Goal: Task Accomplishment & Management: Manage account settings

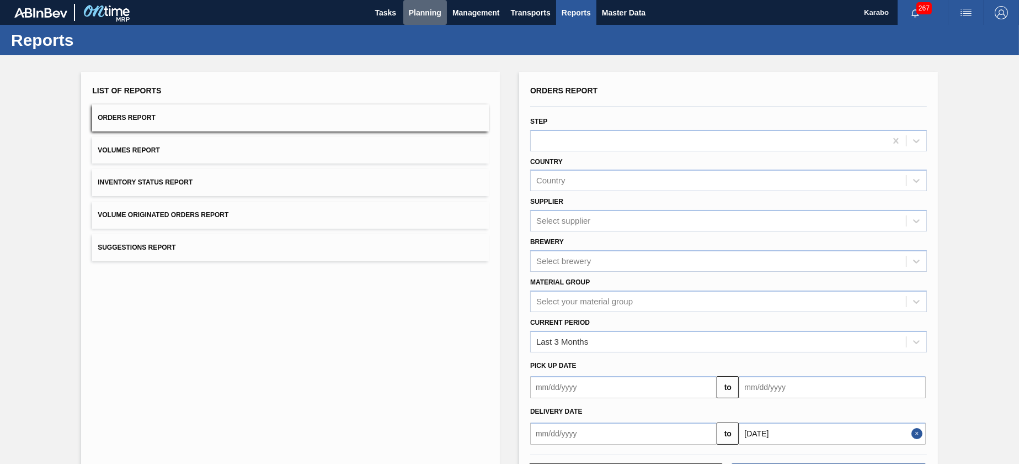
click at [426, 10] on span "Planning" at bounding box center [425, 12] width 33 height 13
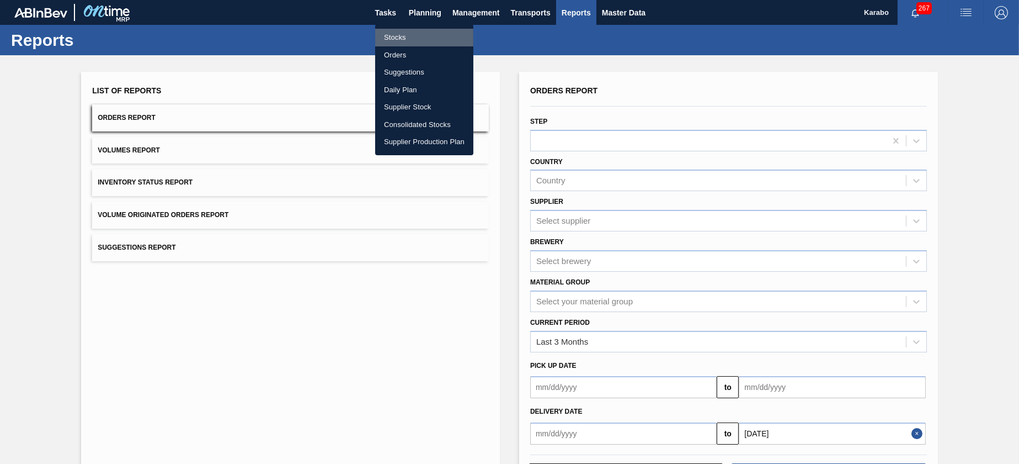
drag, startPoint x: 390, startPoint y: 34, endPoint x: 416, endPoint y: 39, distance: 26.4
click at [390, 34] on li "Stocks" at bounding box center [424, 38] width 98 height 18
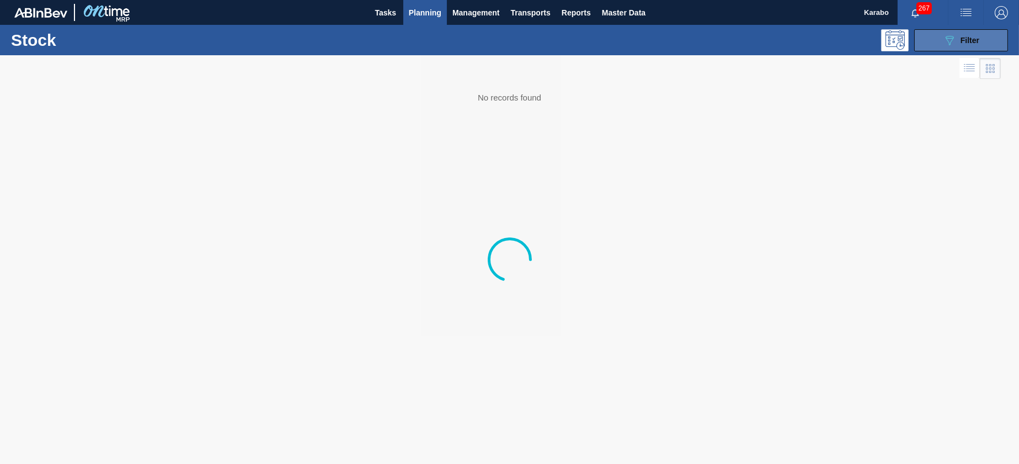
click at [981, 43] on button "089F7B8B-B2A5-4AFE-B5C0-19BA573D28AC Filter" at bounding box center [961, 40] width 94 height 22
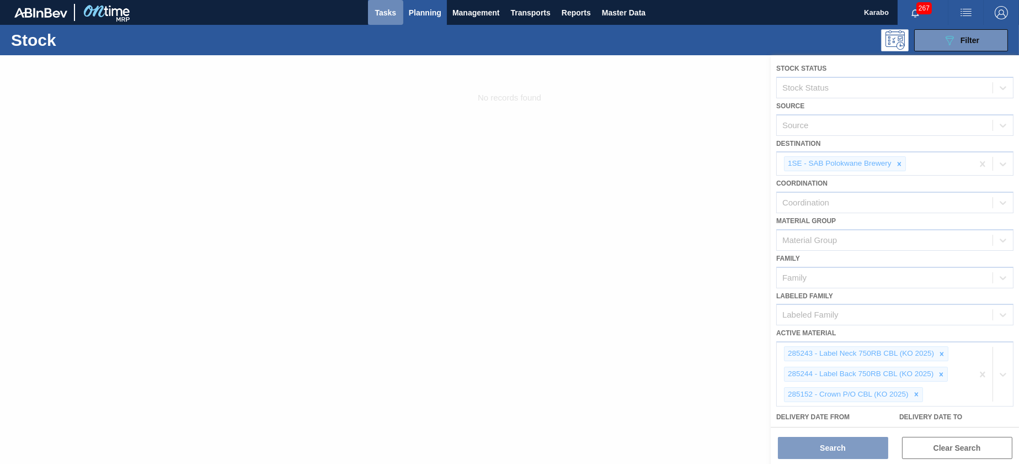
click at [393, 17] on span "Tasks" at bounding box center [386, 12] width 24 height 13
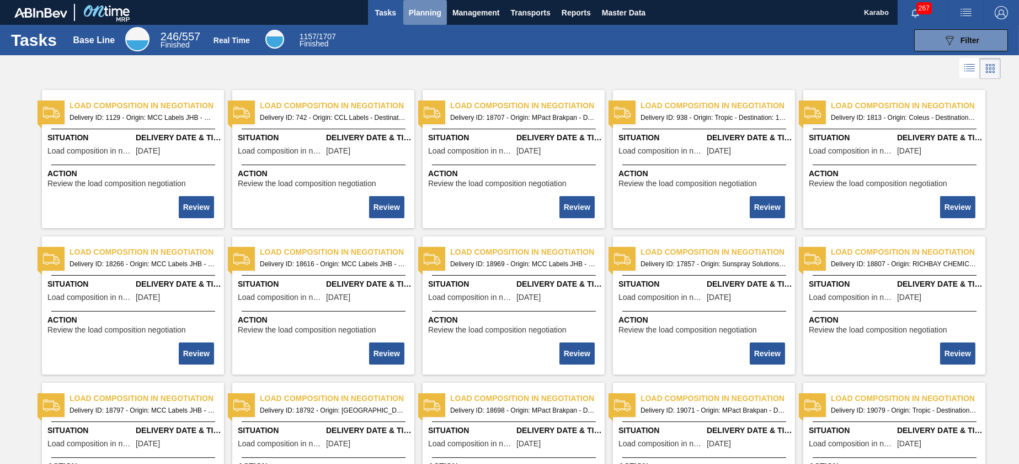
click at [425, 22] on button "Planning" at bounding box center [425, 12] width 44 height 25
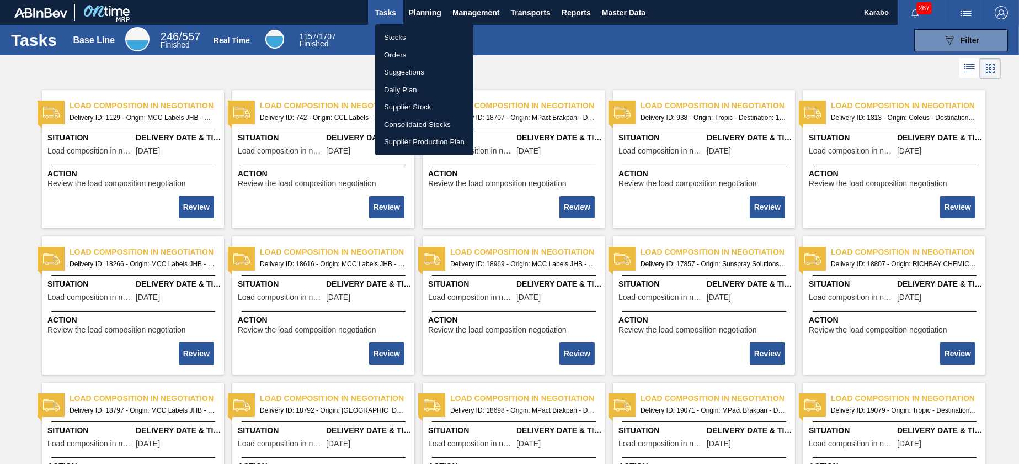
click at [413, 39] on li "Stocks" at bounding box center [424, 38] width 98 height 18
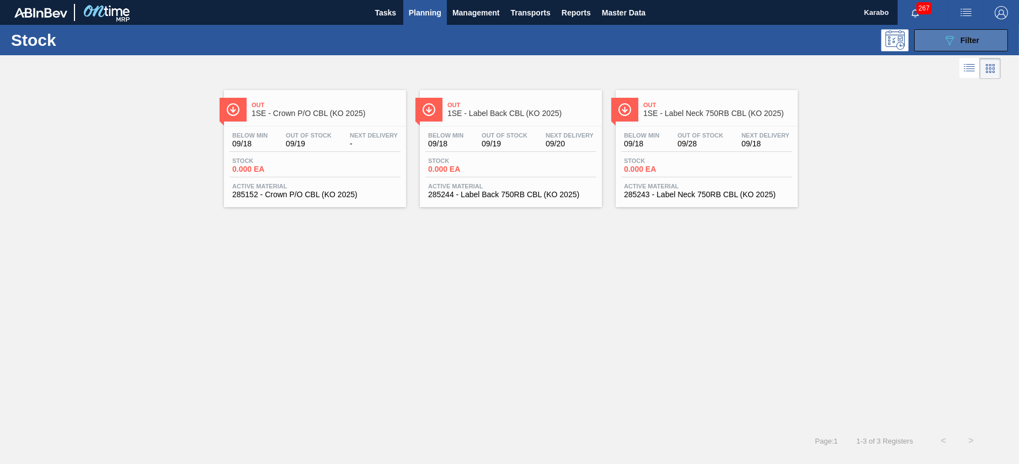
click at [945, 41] on icon "089F7B8B-B2A5-4AFE-B5C0-19BA573D28AC" at bounding box center [949, 40] width 13 height 13
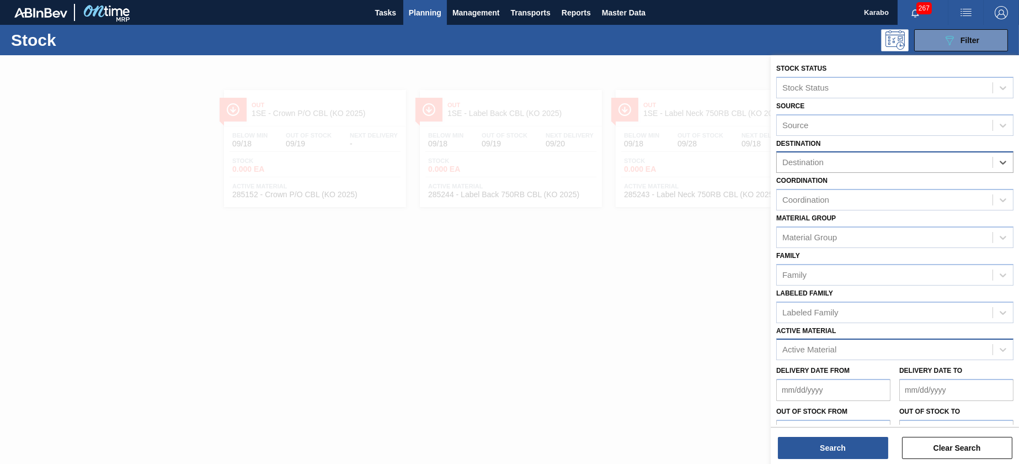
click at [868, 342] on div "Active Material" at bounding box center [885, 350] width 216 height 16
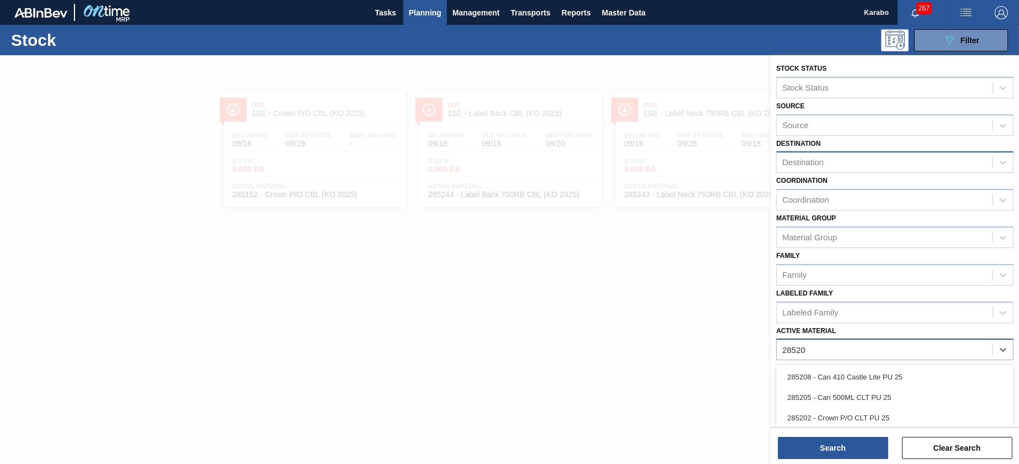
type Material "285204"
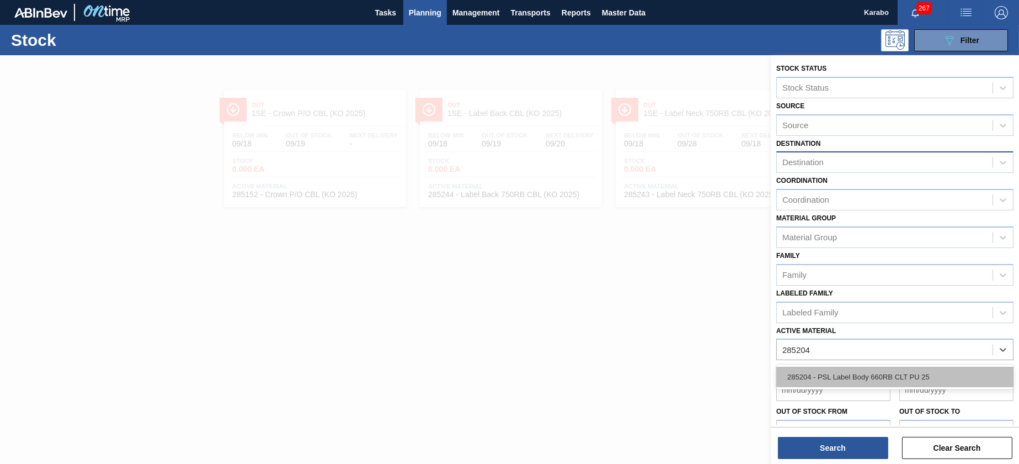
click at [861, 382] on div "285204 - PSL Label Body 660RB CLT PU 25" at bounding box center [894, 376] width 237 height 20
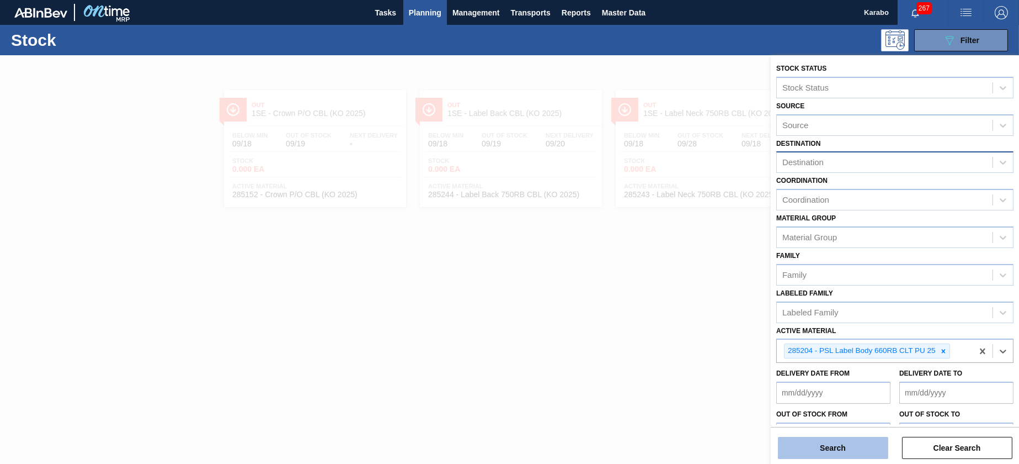
click at [840, 450] on button "Search" at bounding box center [833, 448] width 110 height 22
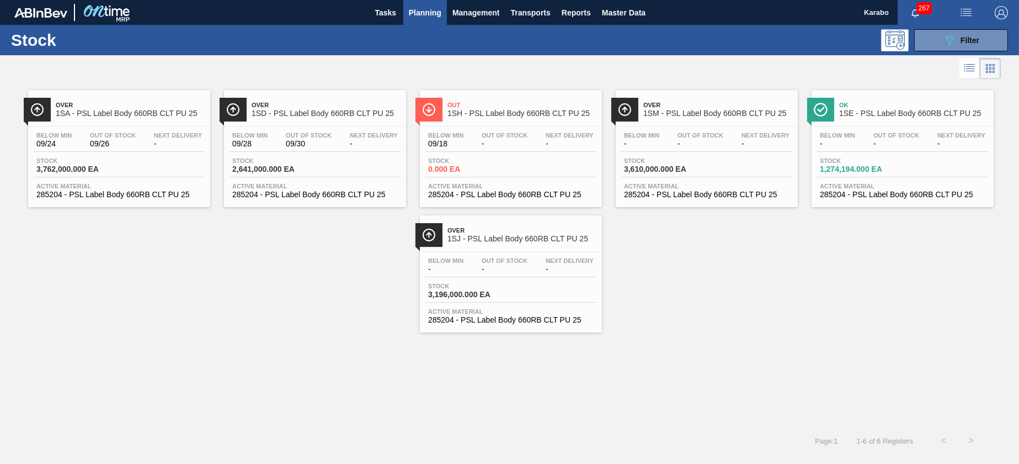
click at [155, 196] on span "285204 - PSL Label Body 660RB CLT PU 25" at bounding box center [119, 194] width 166 height 8
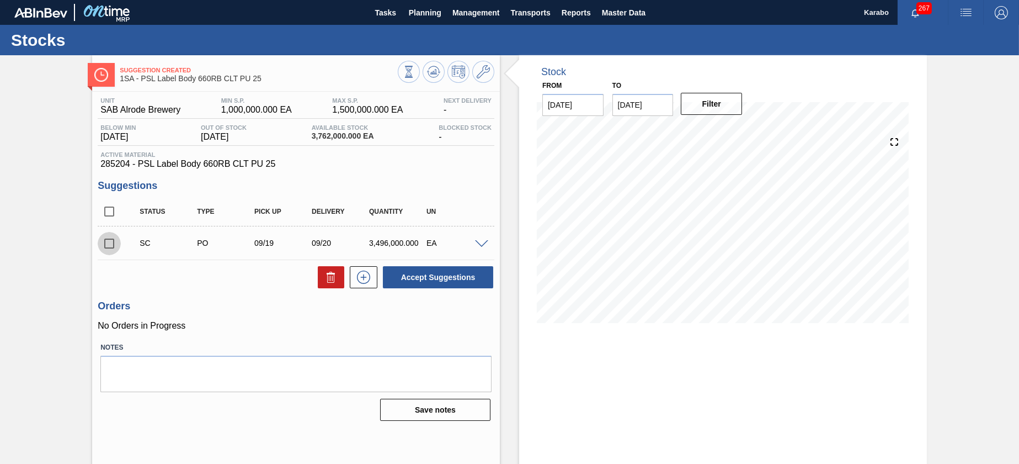
click at [106, 244] on input "checkbox" at bounding box center [109, 243] width 23 height 23
click at [433, 286] on button "Accept Suggestions" at bounding box center [438, 277] width 110 height 22
checkbox input "false"
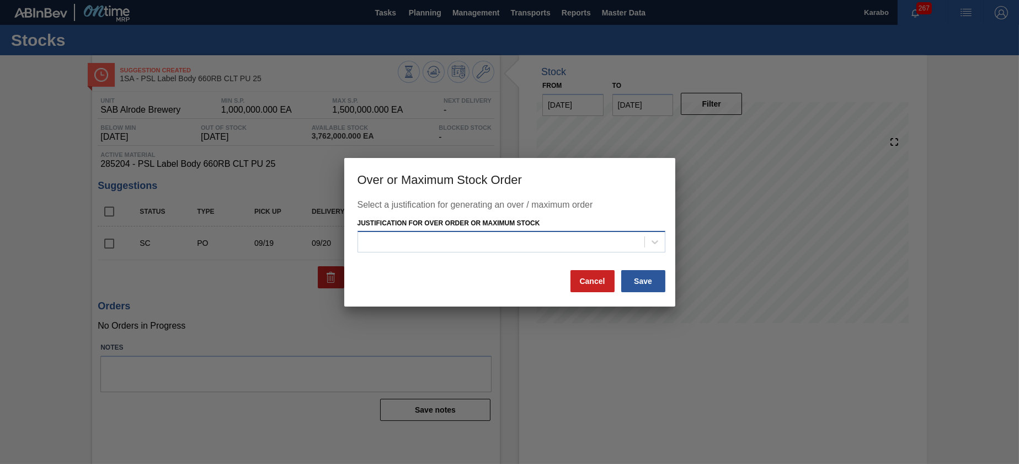
click at [507, 244] on div at bounding box center [501, 242] width 286 height 16
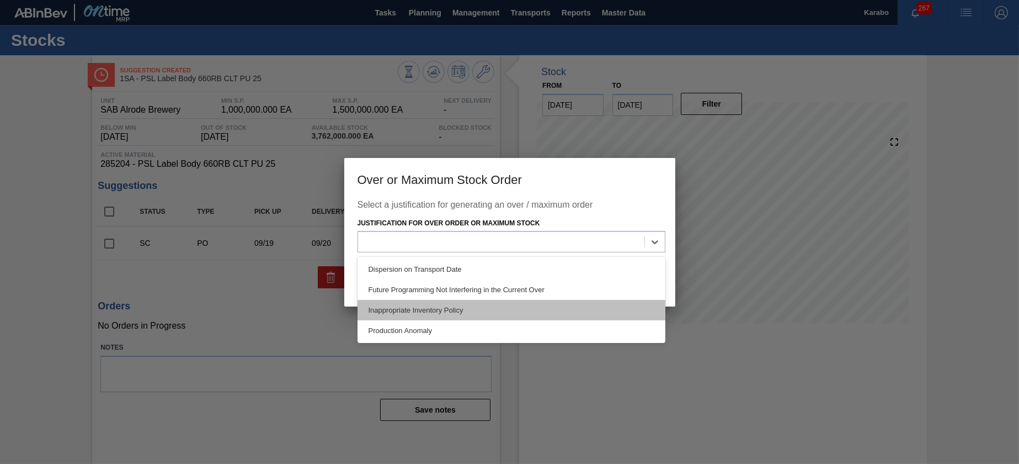
click at [460, 301] on div "Inappropriate Inventory Policy" at bounding box center [512, 310] width 308 height 20
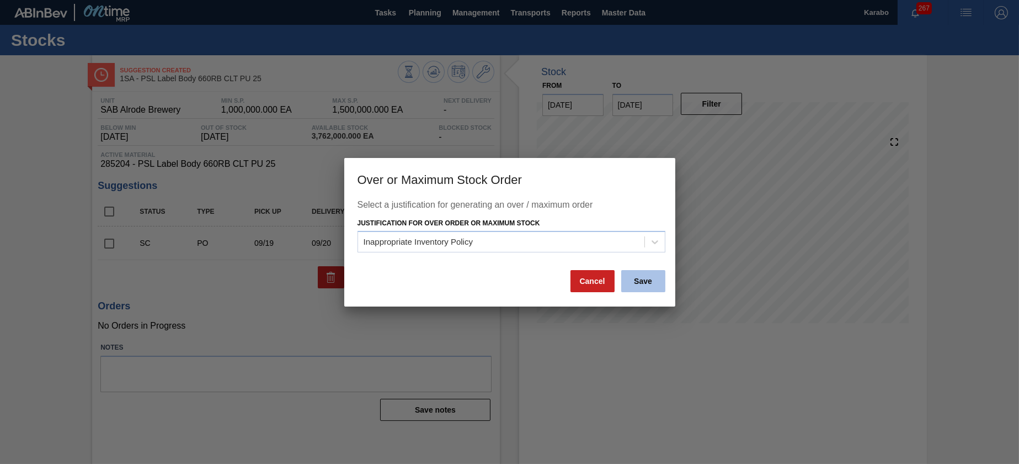
click at [646, 280] on button "Save" at bounding box center [643, 281] width 44 height 22
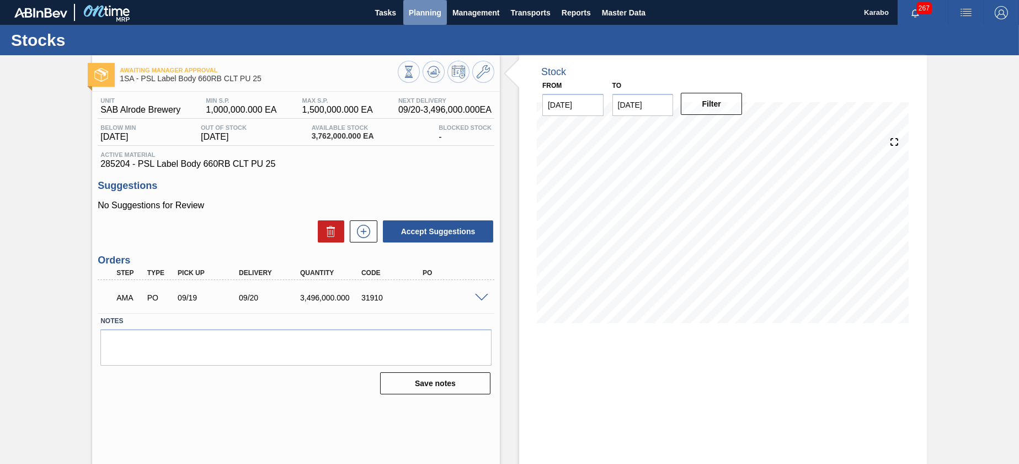
click at [421, 23] on button "Planning" at bounding box center [425, 12] width 44 height 25
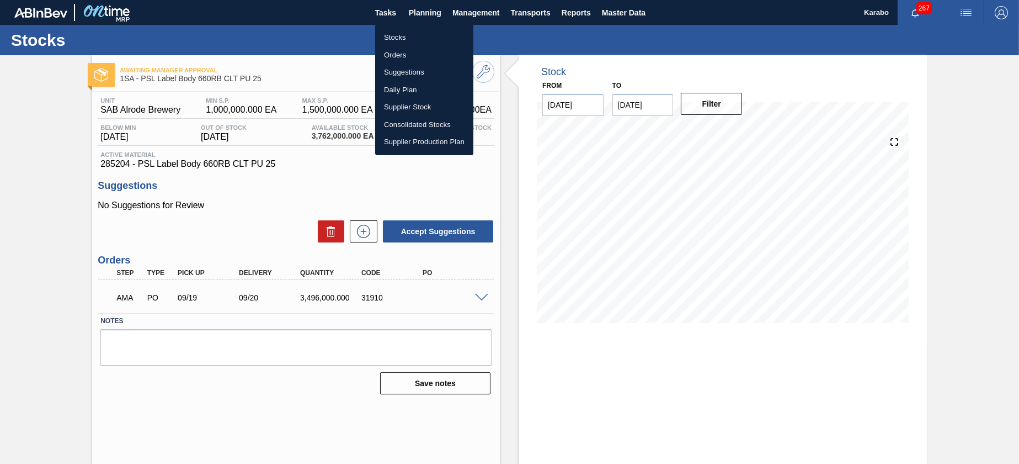
drag, startPoint x: 412, startPoint y: 54, endPoint x: 476, endPoint y: 52, distance: 64.6
click at [412, 54] on li "Orders" at bounding box center [424, 55] width 98 height 18
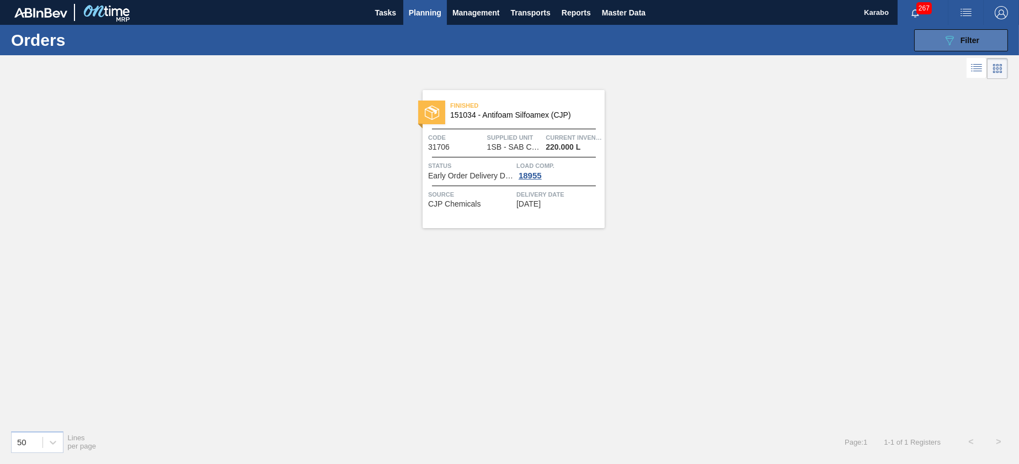
click at [939, 35] on button "089F7B8B-B2A5-4AFE-B5C0-19BA573D28AC Filter" at bounding box center [961, 40] width 94 height 22
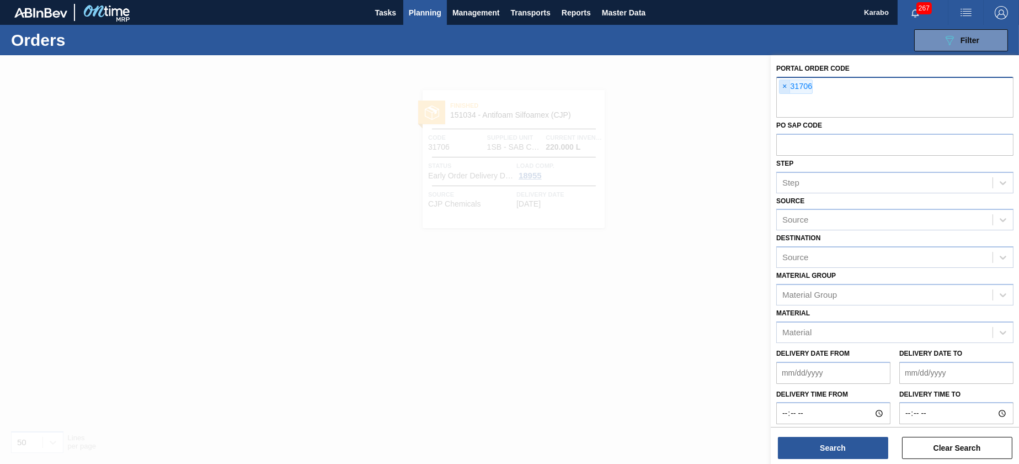
click at [783, 89] on span "×" at bounding box center [785, 86] width 10 height 13
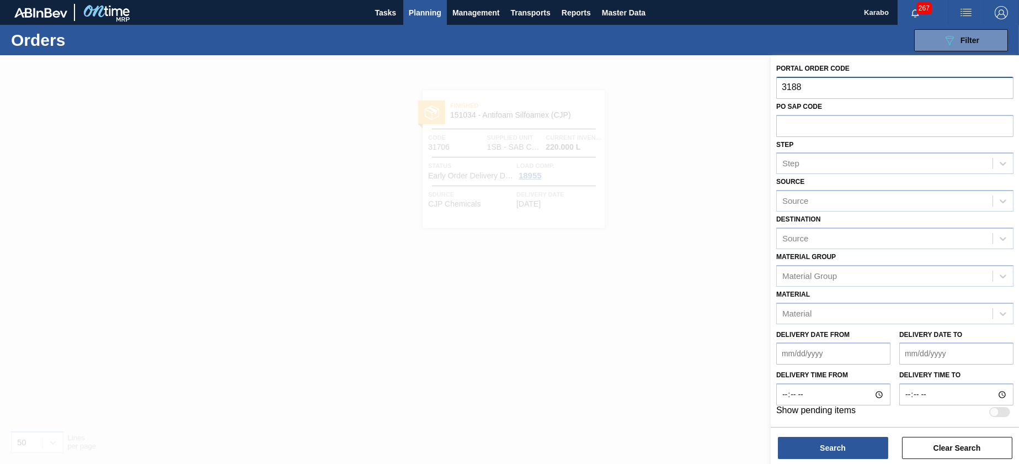
type input "31882"
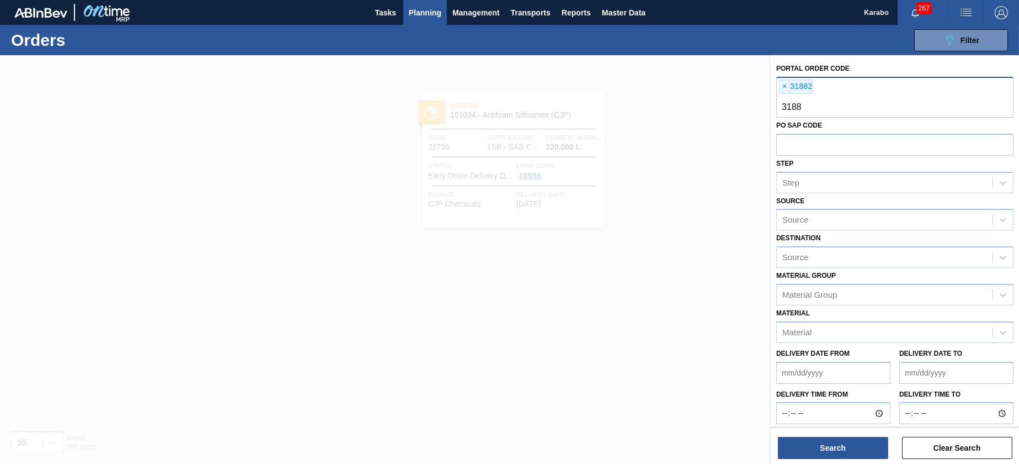
type input "31883"
click at [831, 443] on button "Search" at bounding box center [833, 448] width 110 height 22
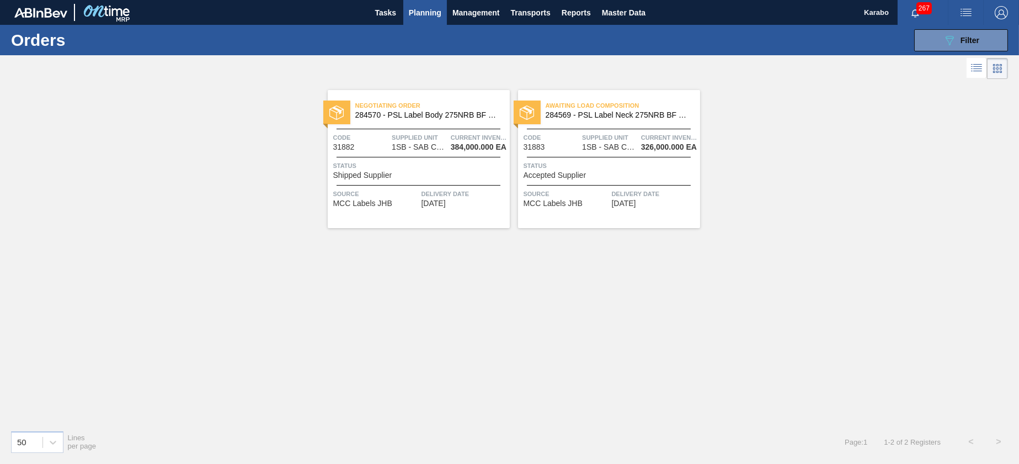
click at [540, 220] on div "Awaiting Load Composition 284569 - PSL Label Neck 275NRB BF Strawb Rouge PU Cod…" at bounding box center [609, 159] width 182 height 138
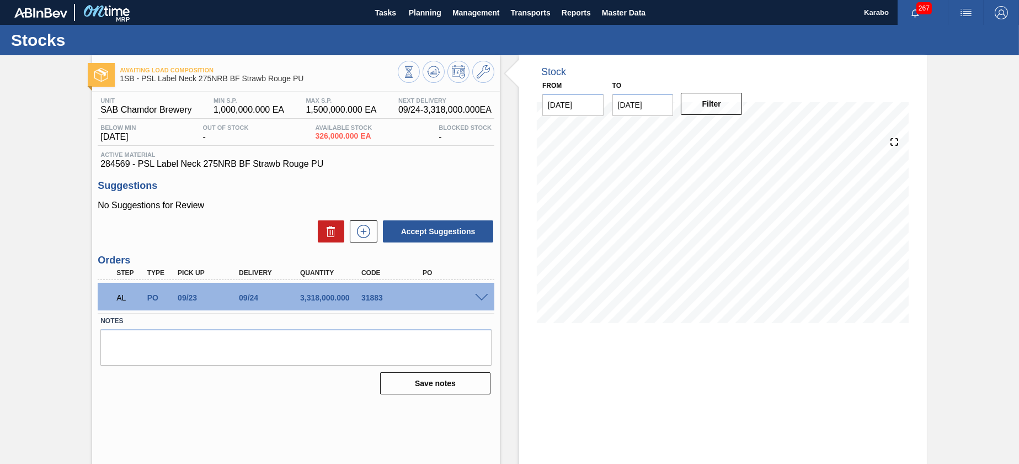
click at [476, 300] on span at bounding box center [481, 298] width 13 height 8
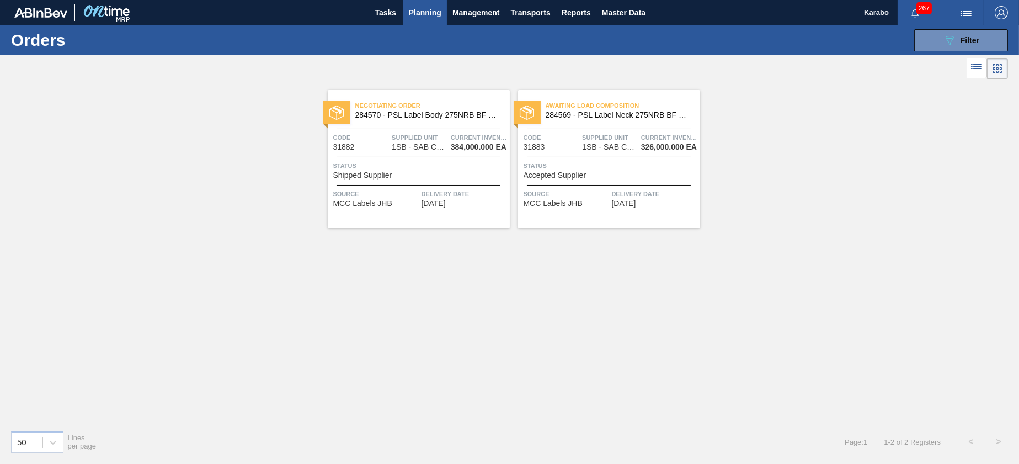
click at [443, 209] on div "Negotiating Order 284570 - PSL Label Body 275NRB BF Strawb Rouge PU Code 31882 …" at bounding box center [419, 159] width 182 height 138
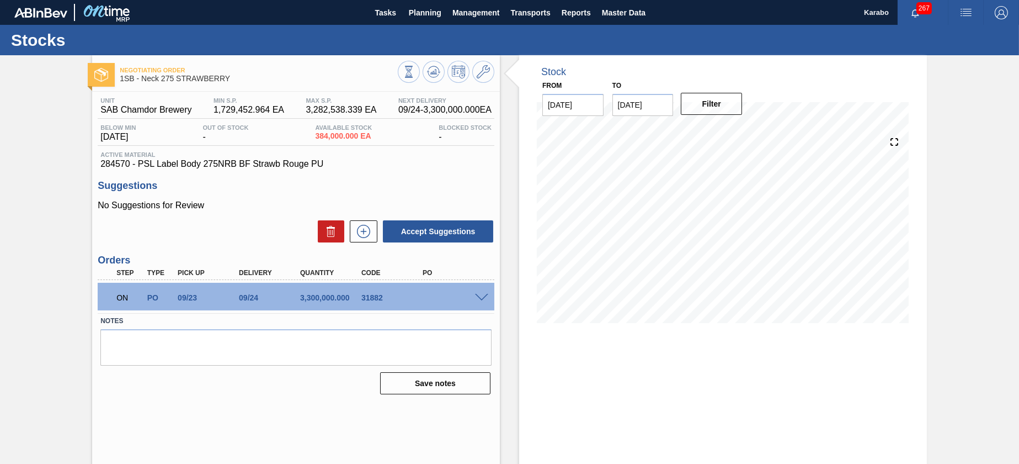
click at [483, 301] on span at bounding box center [481, 298] width 13 height 8
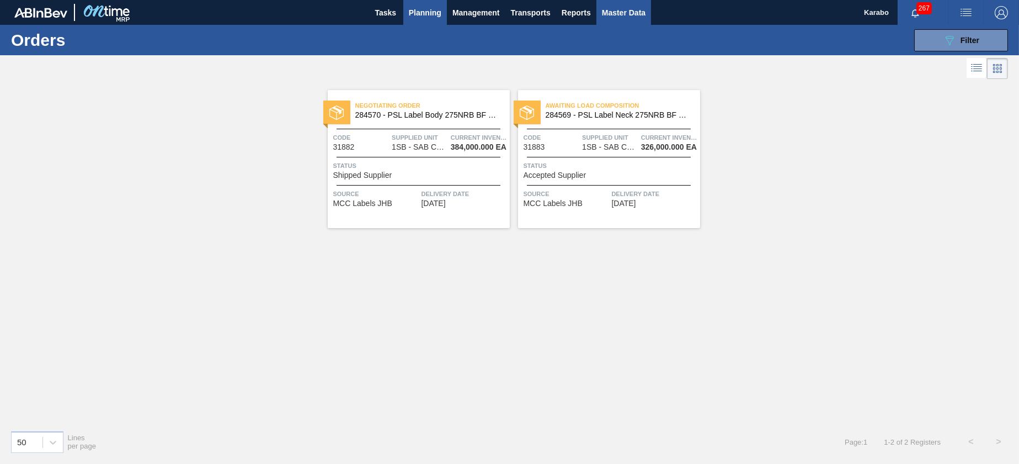
click at [621, 24] on button "Master Data" at bounding box center [624, 12] width 55 height 25
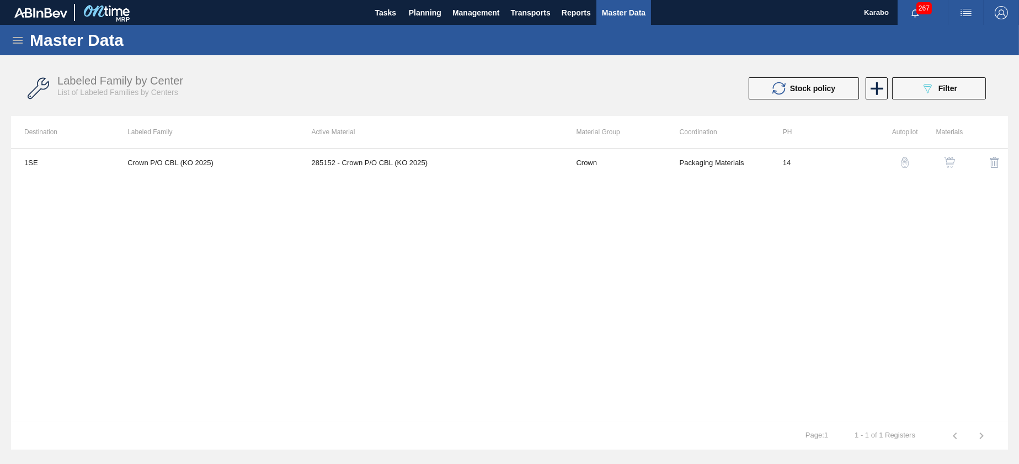
click at [26, 43] on div "Master Data" at bounding box center [509, 40] width 1019 height 30
click at [22, 45] on icon at bounding box center [17, 40] width 13 height 13
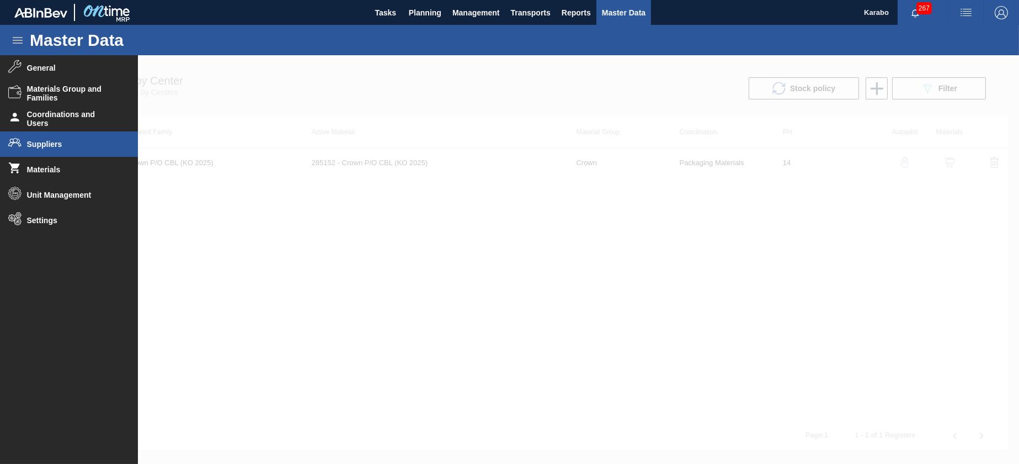
click at [69, 146] on span "Suppliers" at bounding box center [72, 144] width 91 height 9
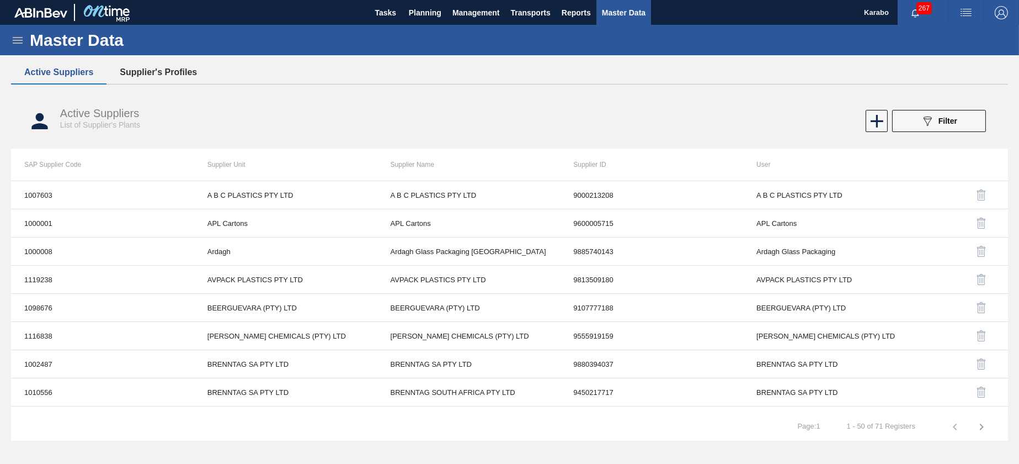
click at [174, 76] on button "Supplier's Profiles" at bounding box center [159, 72] width 104 height 23
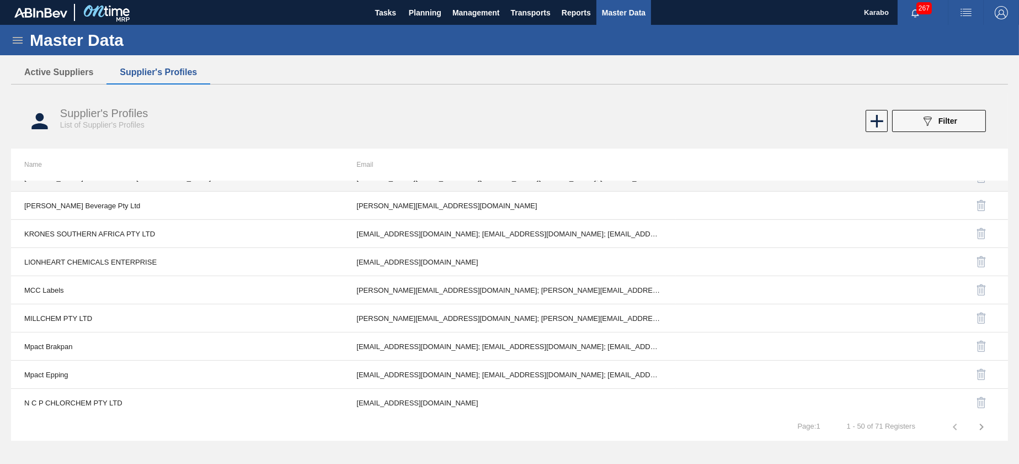
scroll to position [1090, 0]
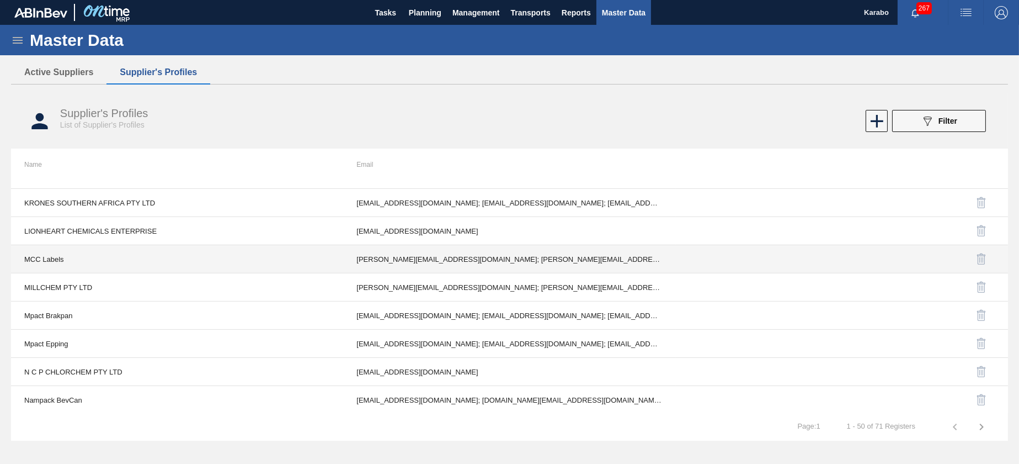
click at [418, 259] on td "[PERSON_NAME][EMAIL_ADDRESS][DOMAIN_NAME]; [PERSON_NAME][EMAIL_ADDRESS][PERSON_…" at bounding box center [509, 259] width 332 height 28
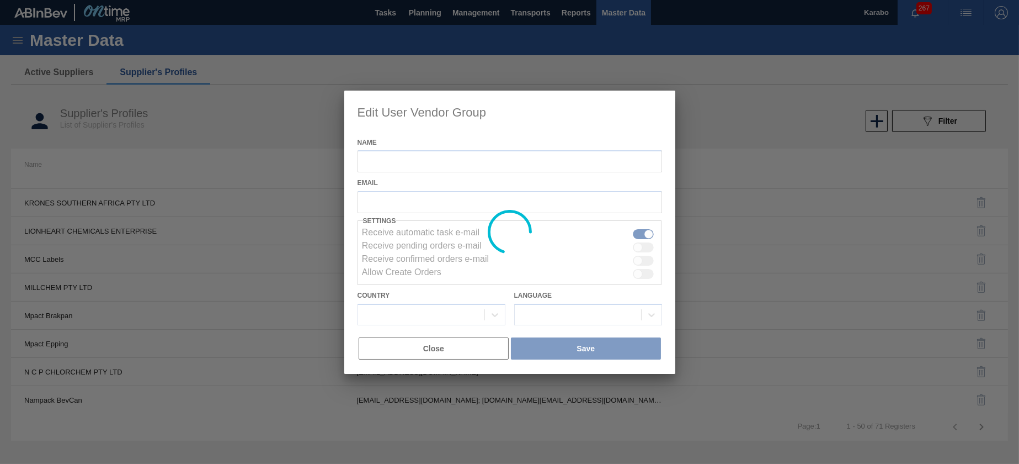
type input "MCC Labels"
checkbox input "true"
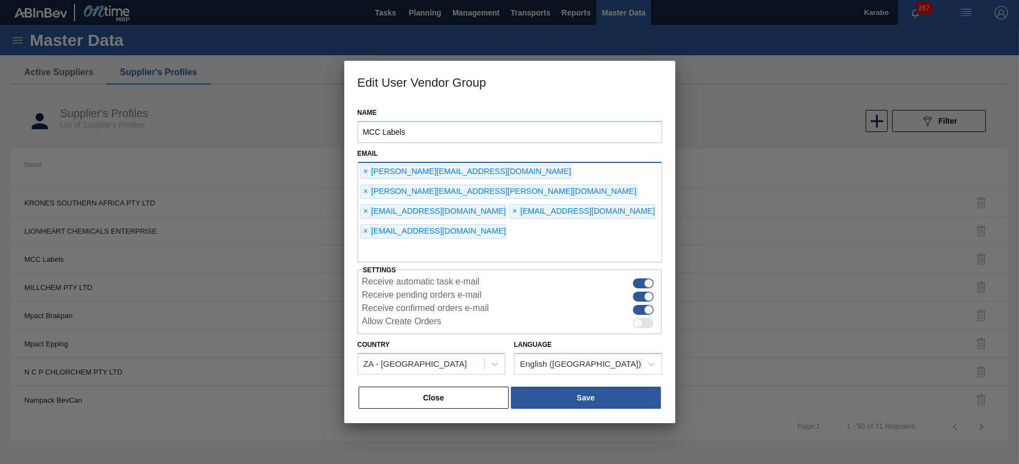
click at [521, 214] on div "× [PERSON_NAME][EMAIL_ADDRESS][DOMAIN_NAME] × [PERSON_NAME][EMAIL_ADDRESS][PERS…" at bounding box center [510, 212] width 305 height 101
type input "[EMAIL_ADDRESS][DOMAIN_NAME]"
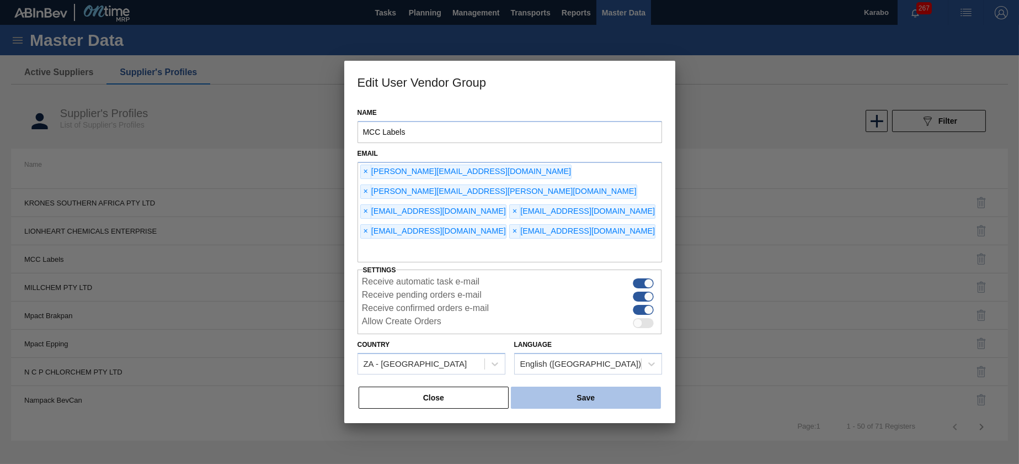
click at [586, 386] on button "Save" at bounding box center [586, 397] width 150 height 22
